Goal: Task Accomplishment & Management: Complete application form

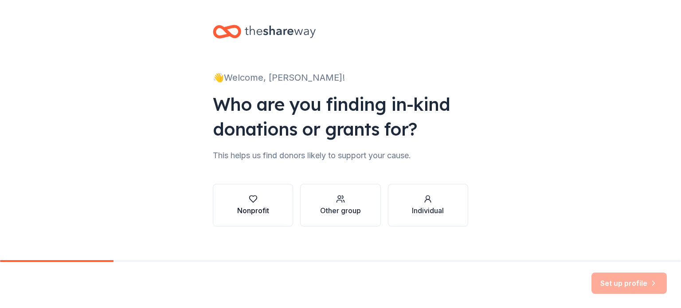
click at [249, 196] on icon "button" at bounding box center [253, 199] width 8 height 7
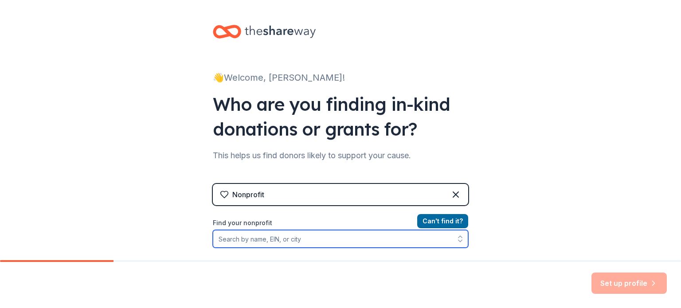
click at [280, 240] on input "Find your nonprofit" at bounding box center [341, 239] width 256 height 18
paste input "[US_EMPLOYER_IDENTIFICATION_NUMBER]"
type input "[US_EMPLOYER_IDENTIFICATION_NUMBER]"
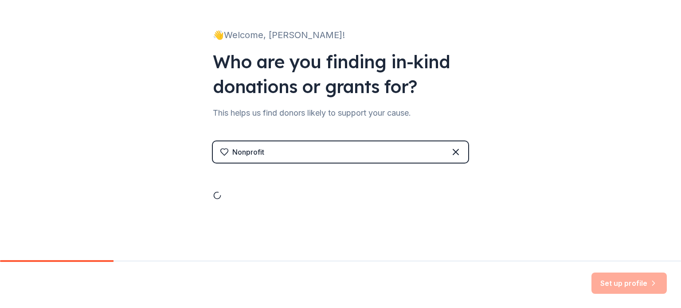
scroll to position [119, 0]
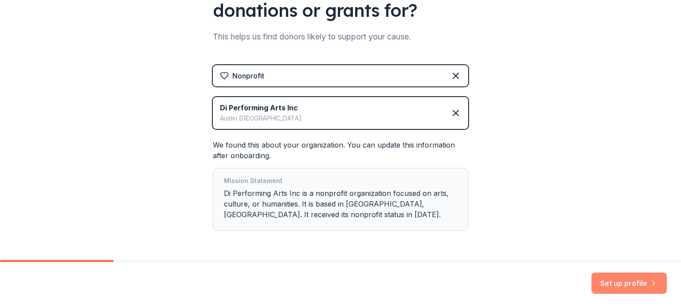
click at [634, 284] on button "Set up profile" at bounding box center [629, 283] width 75 height 21
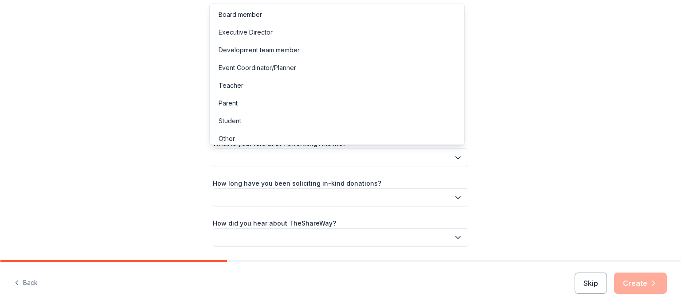
click at [431, 161] on button "button" at bounding box center [341, 158] width 256 height 19
click at [382, 105] on div "Parent" at bounding box center [337, 103] width 251 height 18
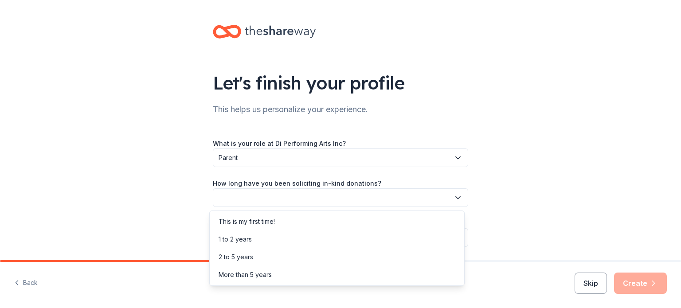
click at [454, 198] on icon "button" at bounding box center [458, 197] width 9 height 9
click at [441, 214] on div "This is my first time!" at bounding box center [337, 222] width 251 height 18
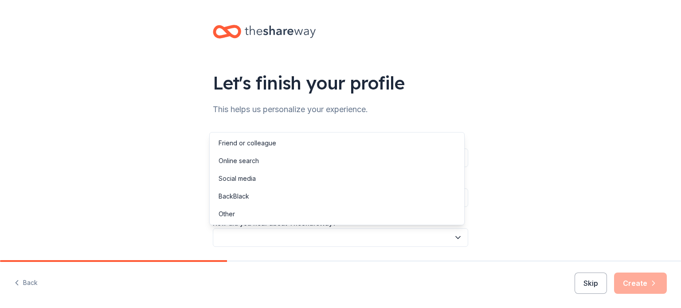
click at [460, 238] on button "button" at bounding box center [341, 237] width 256 height 19
click at [428, 161] on div "Online search" at bounding box center [337, 161] width 251 height 18
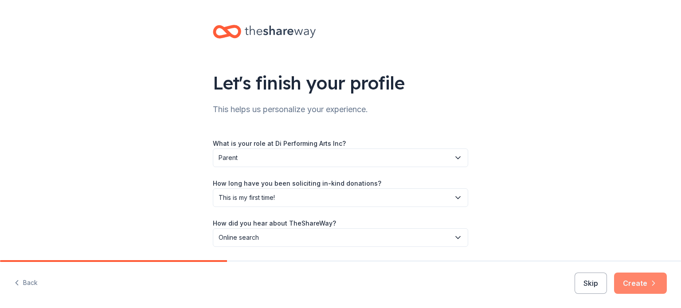
scroll to position [29, 0]
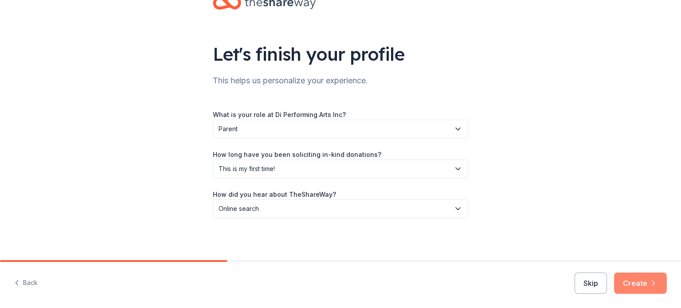
click at [648, 282] on button "Create" at bounding box center [640, 283] width 53 height 21
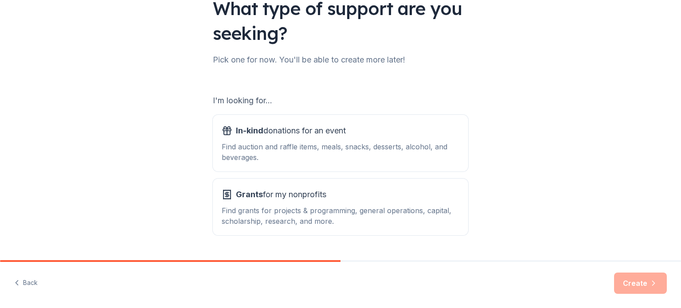
scroll to position [98, 0]
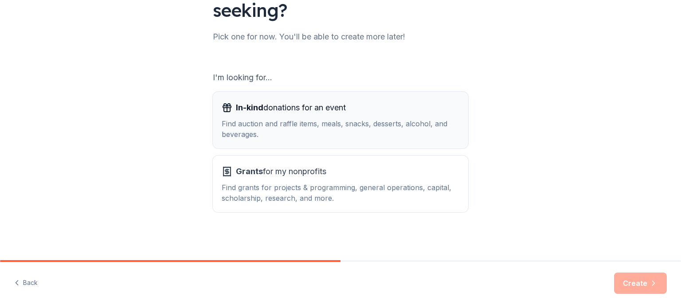
click at [301, 131] on div "Find auction and raffle items, meals, snacks, desserts, alcohol, and beverages." at bounding box center [341, 128] width 238 height 21
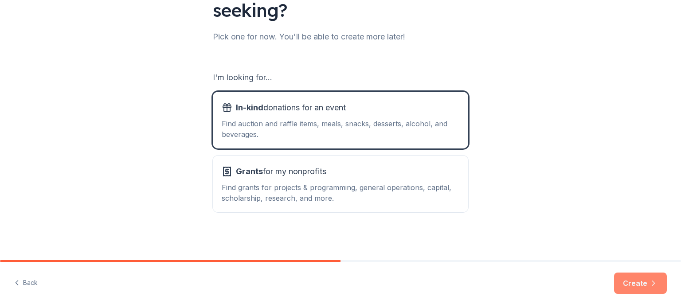
click at [641, 283] on button "Create" at bounding box center [640, 283] width 53 height 21
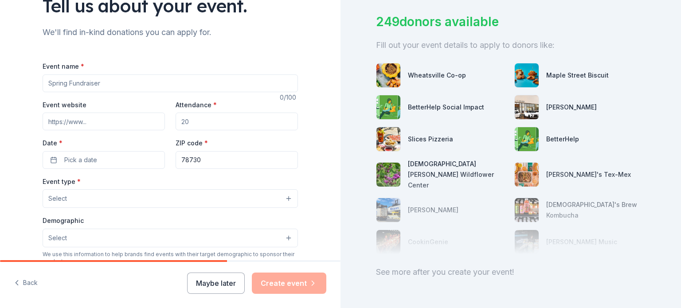
scroll to position [51, 0]
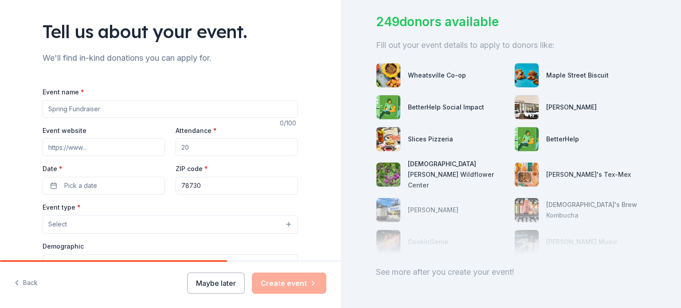
click at [156, 113] on input "Event name *" at bounding box center [171, 109] width 256 height 18
type input "Destiny Rising 2026"
click at [107, 151] on input "Event website" at bounding box center [104, 147] width 122 height 18
